Goal: Information Seeking & Learning: Learn about a topic

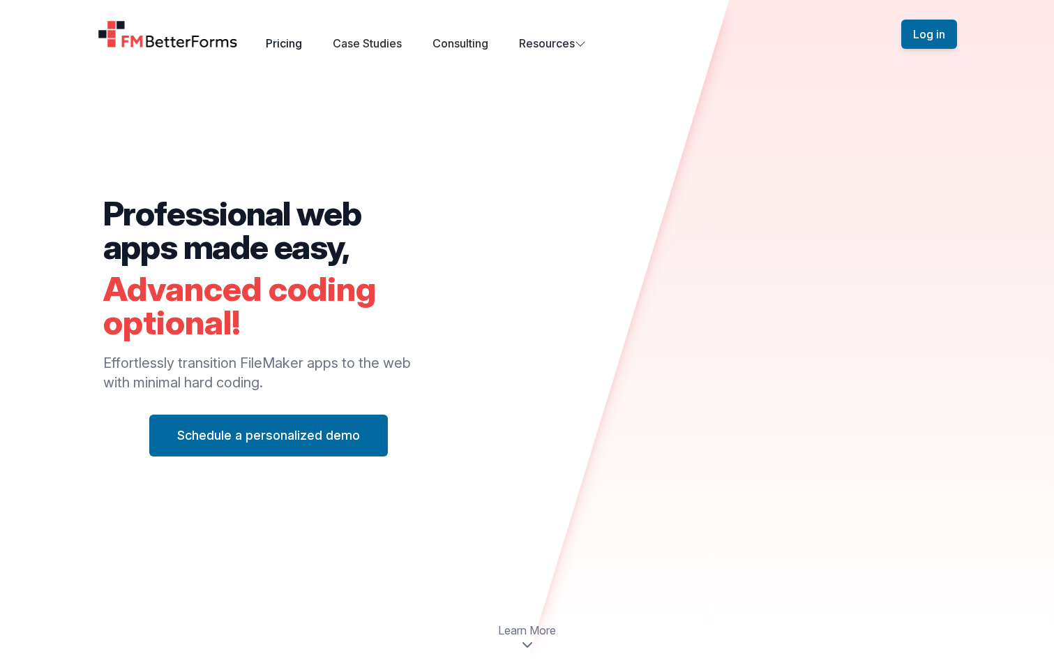
click at [285, 42] on link "Pricing" at bounding box center [284, 43] width 36 height 14
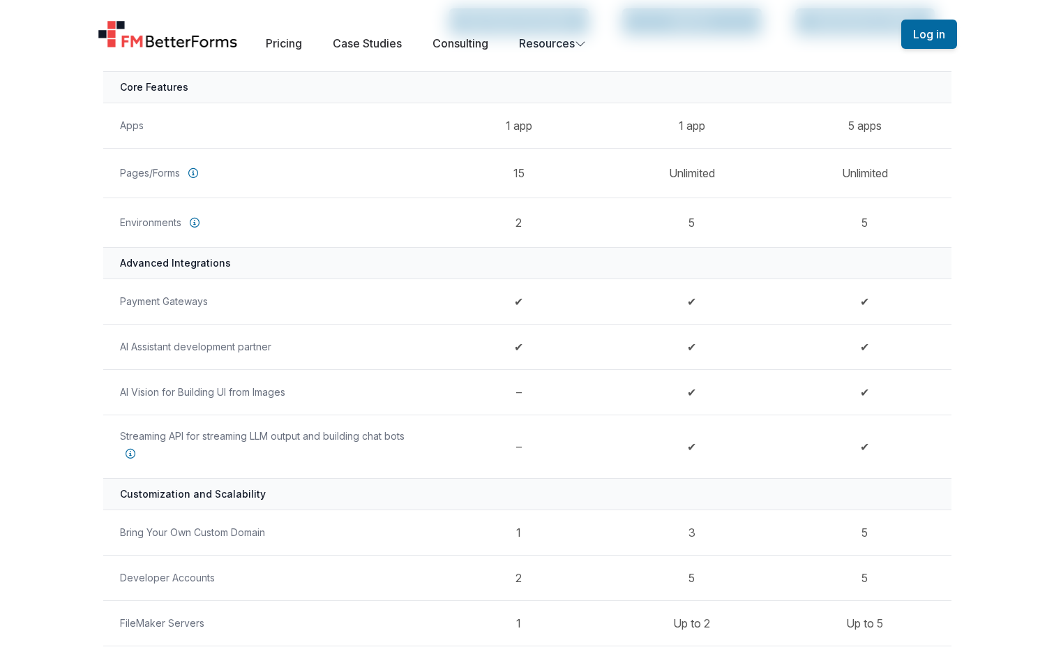
scroll to position [229, 0]
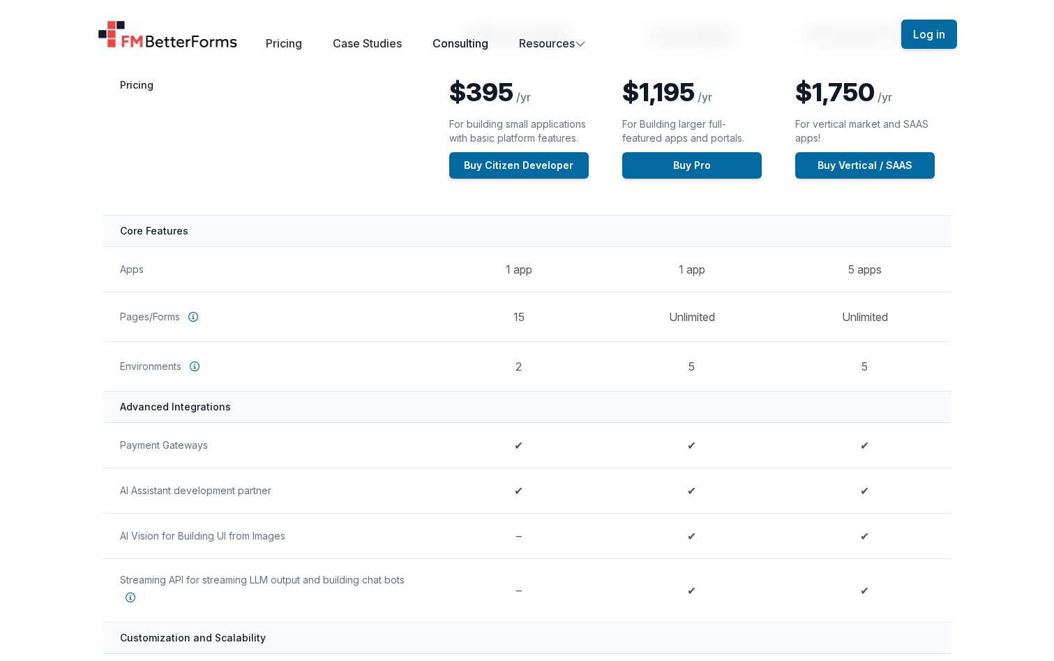
click at [474, 43] on link "Consulting" at bounding box center [460, 43] width 56 height 14
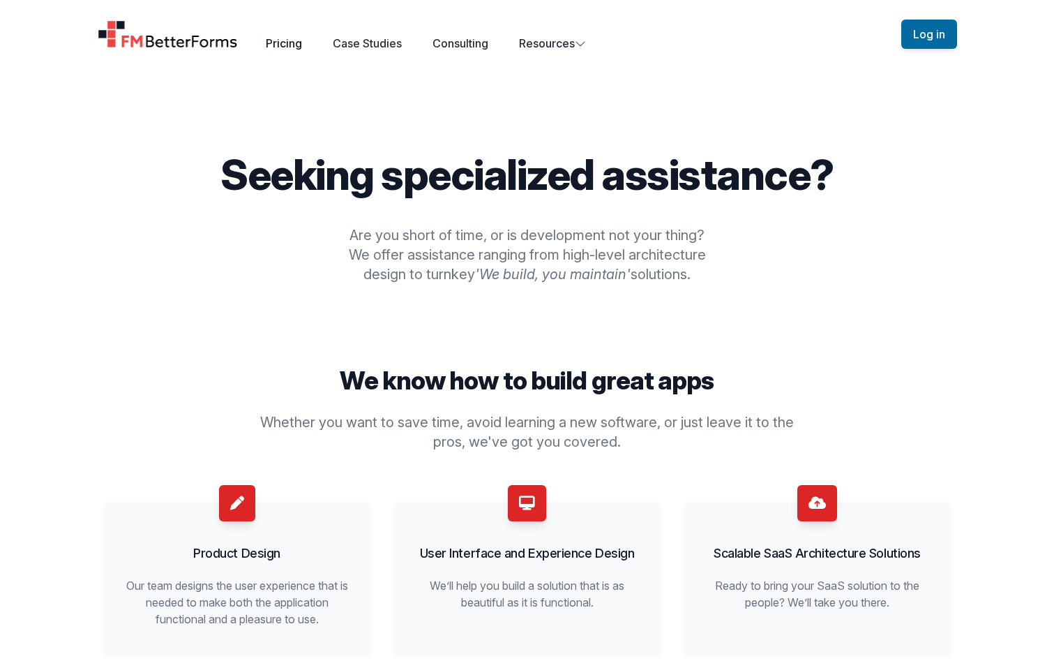
click at [283, 42] on link "Pricing" at bounding box center [284, 43] width 36 height 14
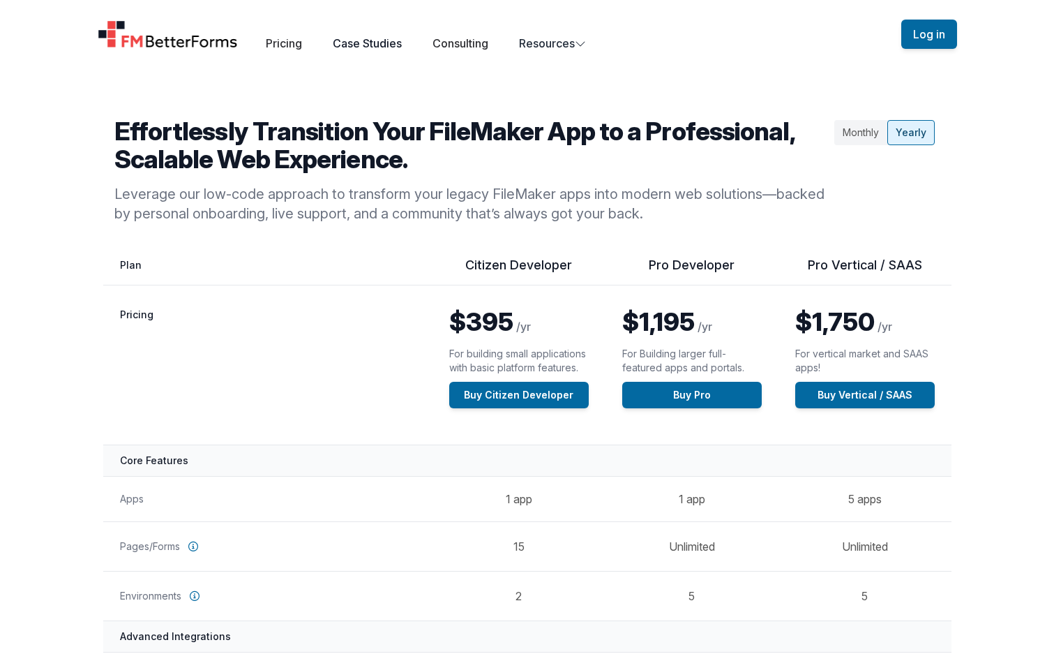
click at [360, 45] on link "Case Studies" at bounding box center [367, 43] width 69 height 14
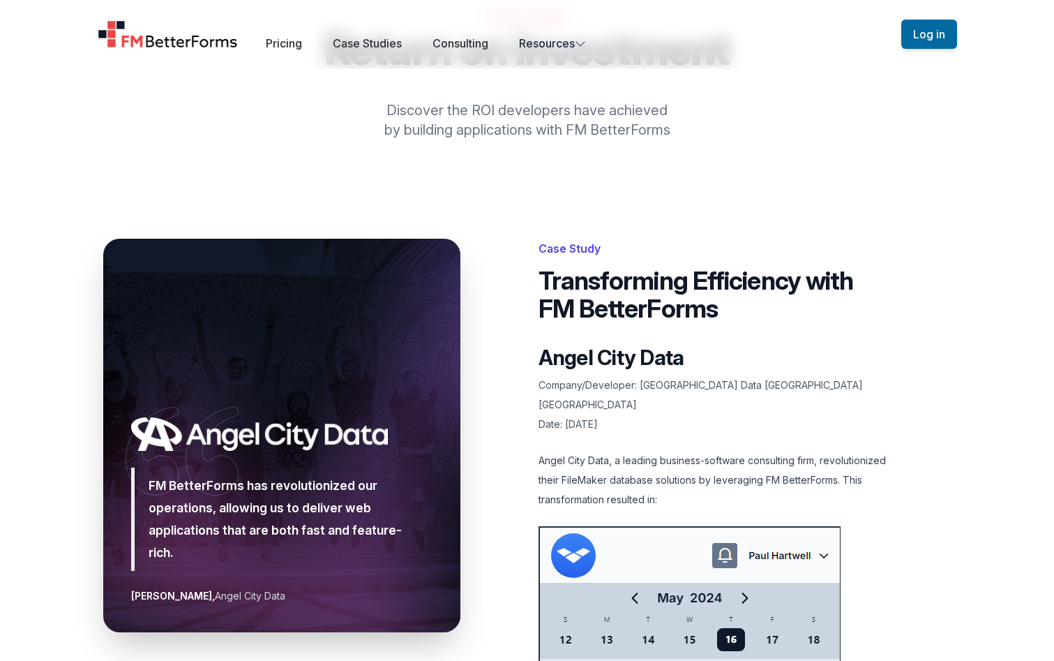
scroll to position [70, 0]
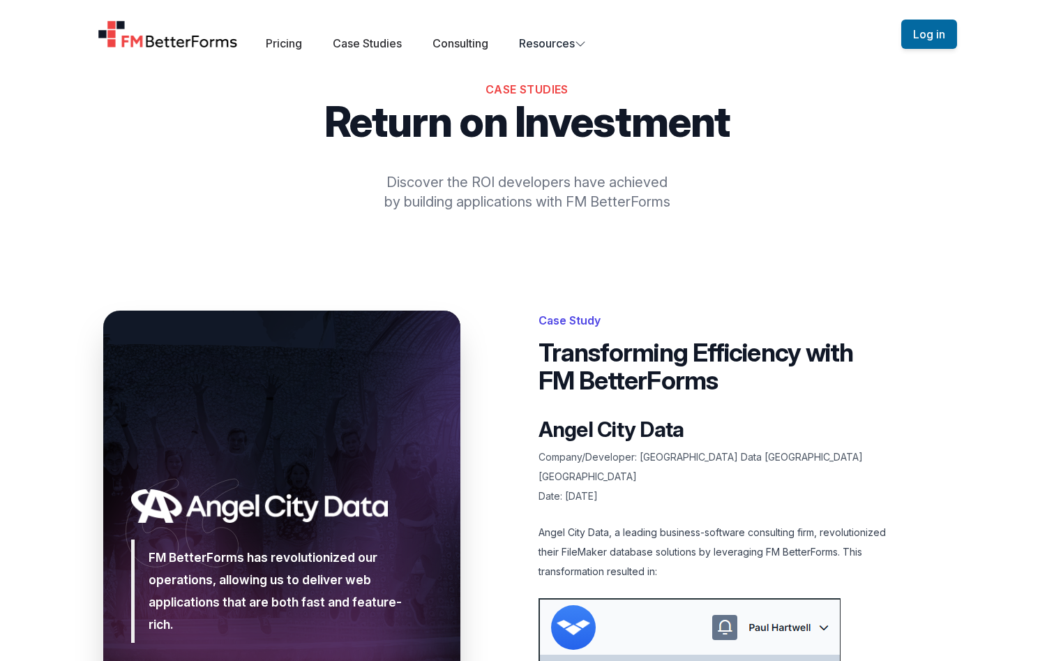
click at [791, 151] on div "Case Studies Return on Investment Discover the ROI developers have achieved by …" at bounding box center [527, 146] width 848 height 130
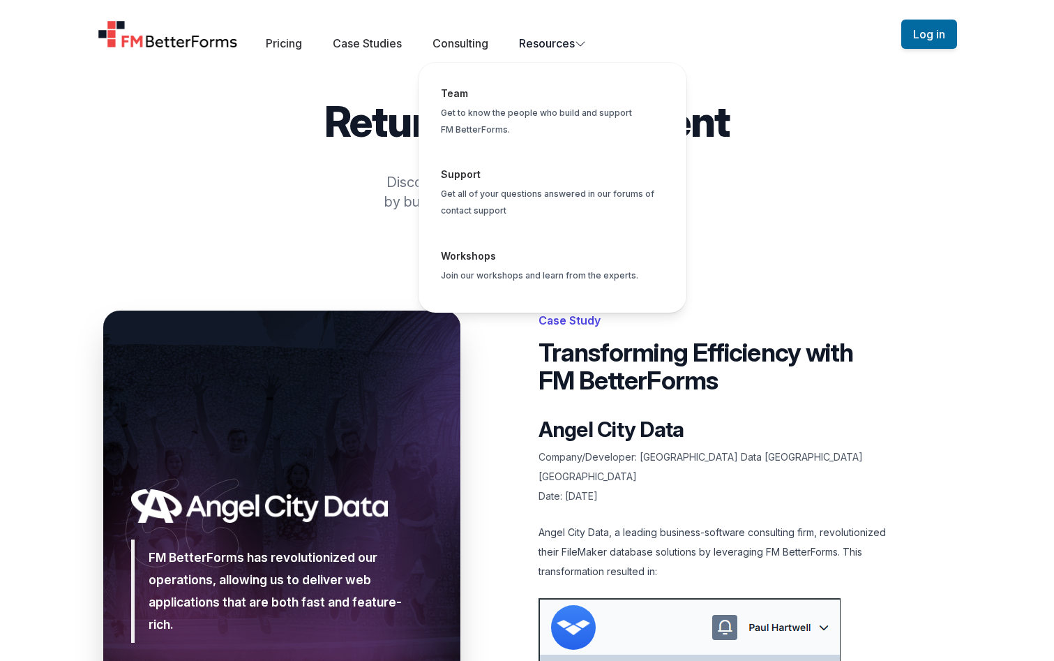
click at [545, 43] on button "Resources Team Get to know the people who build and support FM BetterForms. Sup…" at bounding box center [552, 43] width 67 height 17
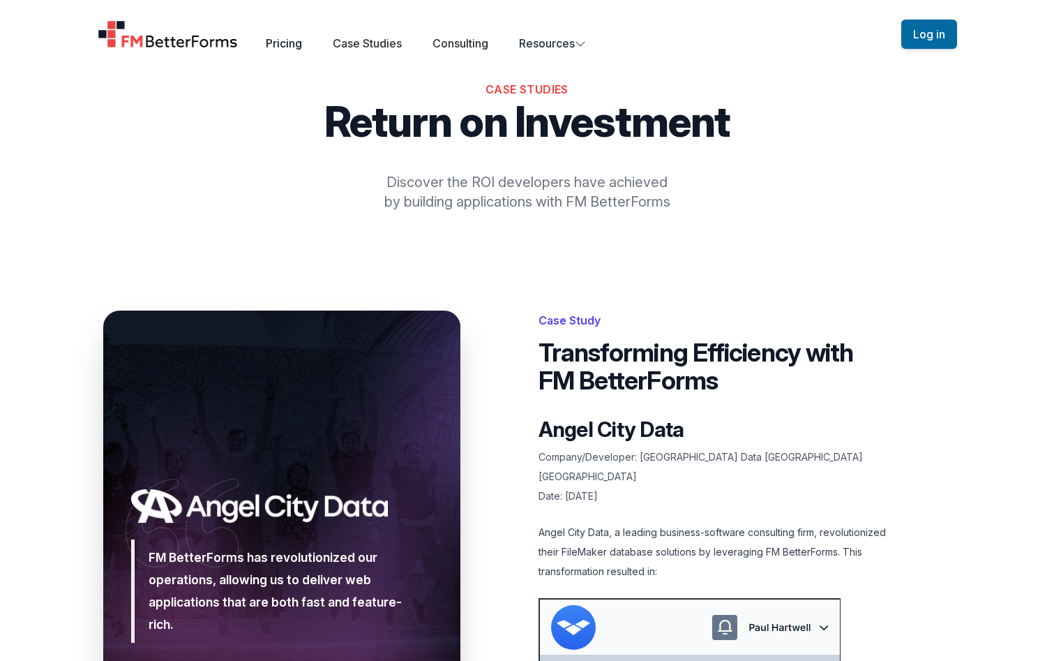
click at [273, 40] on link "Pricing" at bounding box center [284, 43] width 36 height 14
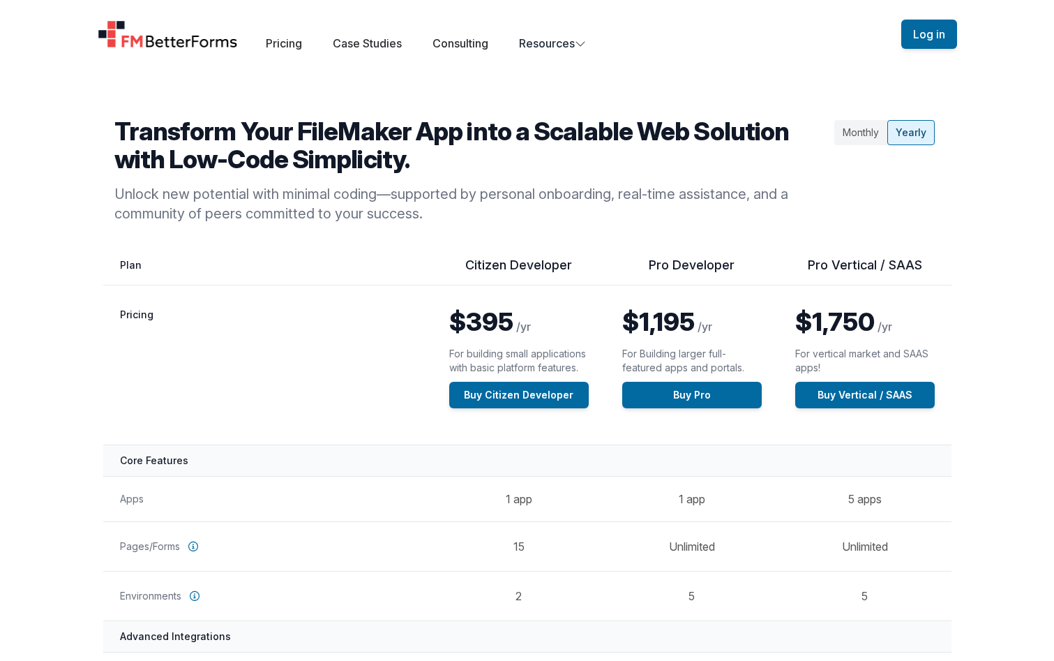
click at [193, 38] on img "Home" at bounding box center [168, 34] width 141 height 28
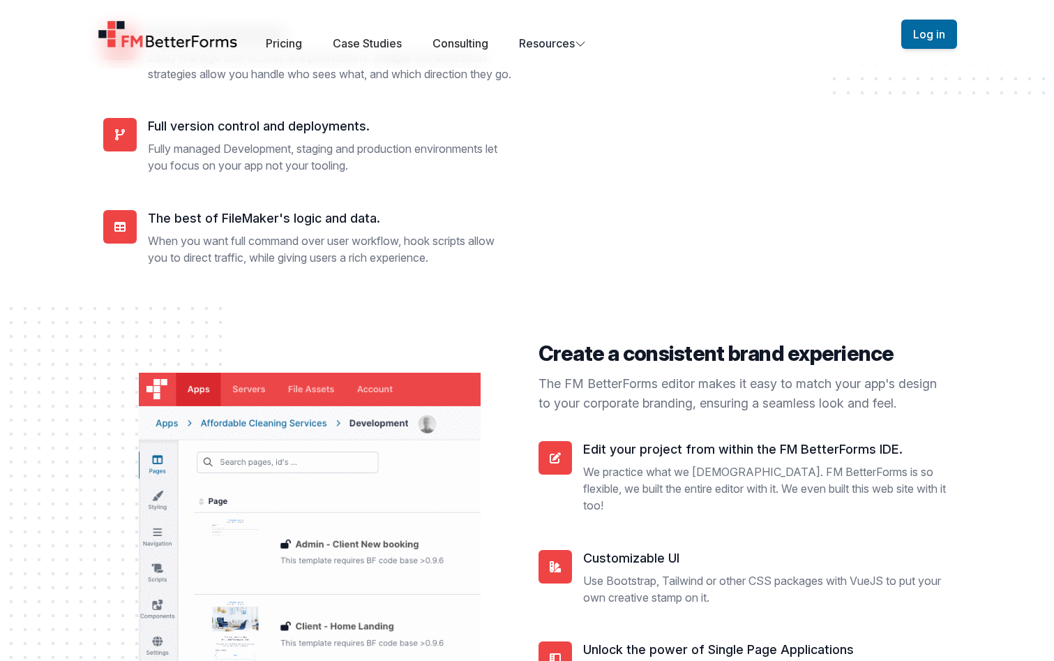
scroll to position [3899, 0]
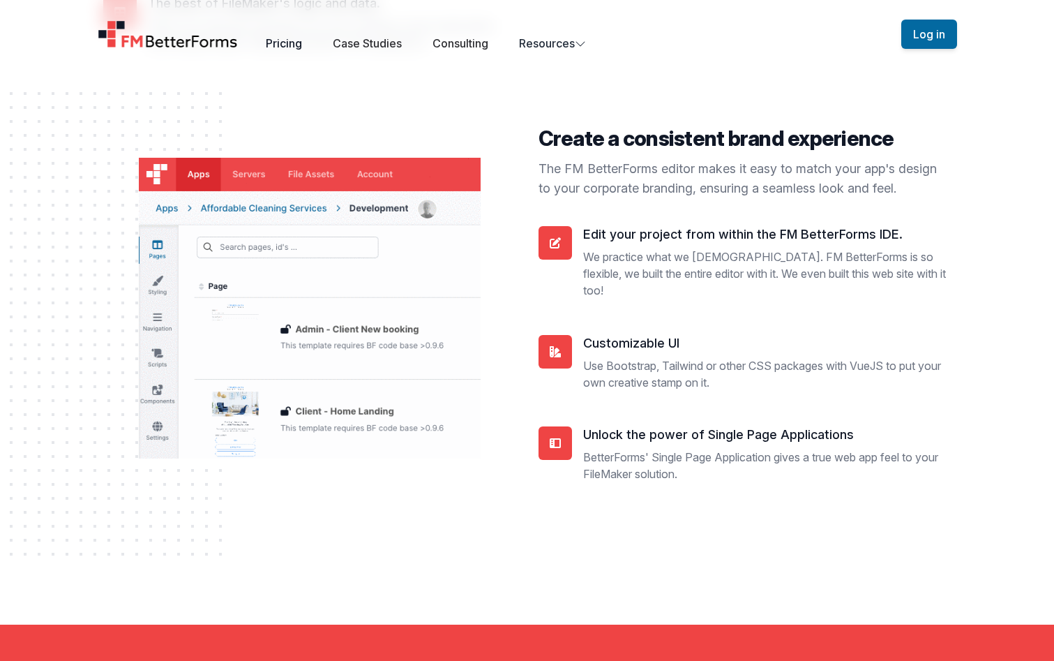
click at [294, 43] on link "Pricing" at bounding box center [284, 43] width 36 height 14
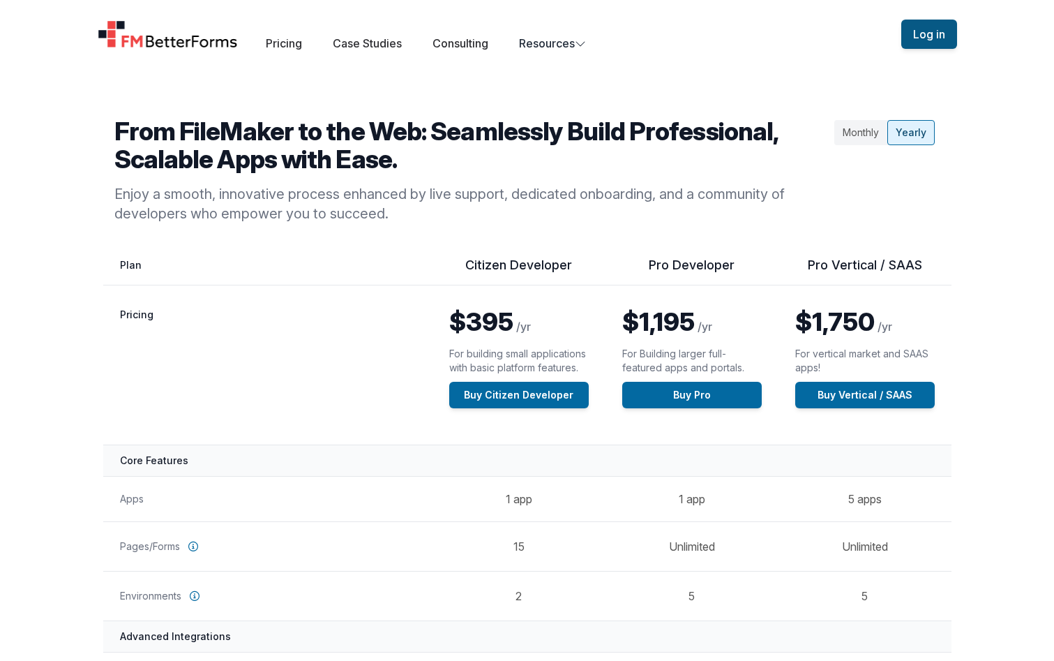
click at [940, 29] on button "Log in" at bounding box center [929, 34] width 56 height 29
